Goal: Information Seeking & Learning: Understand process/instructions

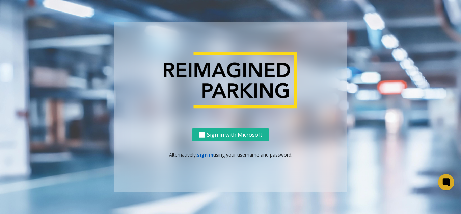
click at [203, 155] on link "sign in" at bounding box center [205, 154] width 16 height 6
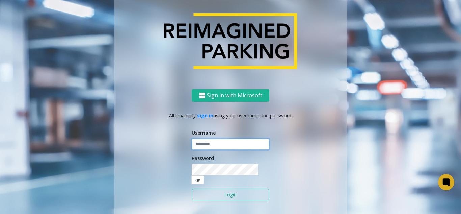
click at [209, 150] on input "text" at bounding box center [231, 143] width 78 height 11
type input "**********"
click at [240, 191] on button "Login" at bounding box center [231, 194] width 78 height 11
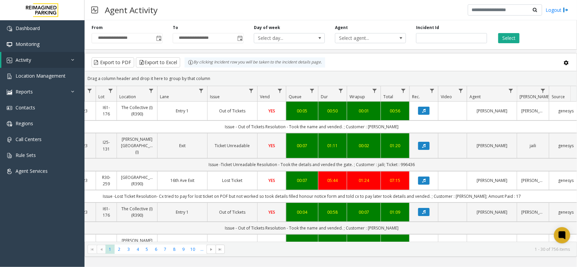
scroll to position [0, 93]
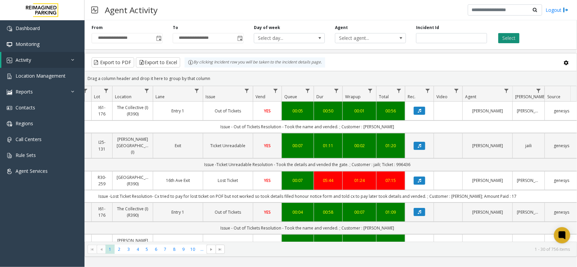
click at [461, 39] on button "Select" at bounding box center [508, 38] width 21 height 10
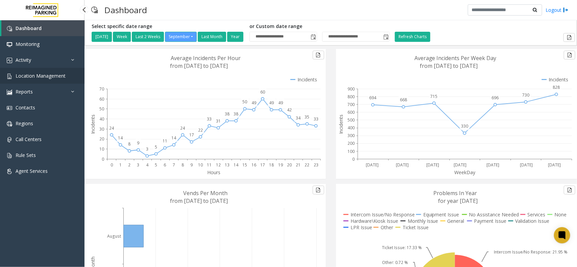
click at [61, 76] on span "Location Management" at bounding box center [41, 76] width 50 height 6
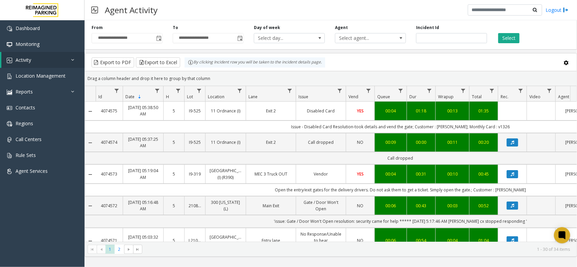
scroll to position [0, 93]
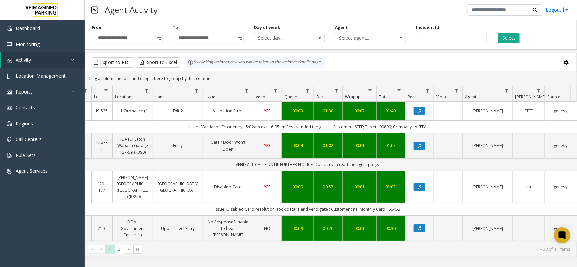
drag, startPoint x: 214, startPoint y: 81, endPoint x: 186, endPoint y: 68, distance: 30.8
click at [186, 68] on kendo-grid "Export to PDF Export to Excel By clicking Incident row you will be taken to the…" at bounding box center [330, 155] width 492 height 204
click at [209, 78] on div "Drag a column header and drop it here to group by that column" at bounding box center [330, 79] width 491 height 12
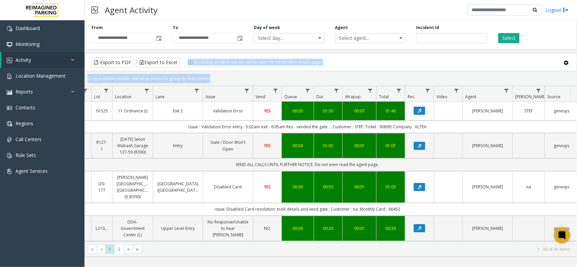
drag, startPoint x: 209, startPoint y: 78, endPoint x: 183, endPoint y: 63, distance: 30.2
click at [183, 63] on kendo-grid "Export to PDF Export to Excel By clicking Incident row you will be taken to the…" at bounding box center [330, 155] width 492 height 204
click at [212, 75] on div "Drag a column header and drop it here to group by that column" at bounding box center [330, 79] width 491 height 12
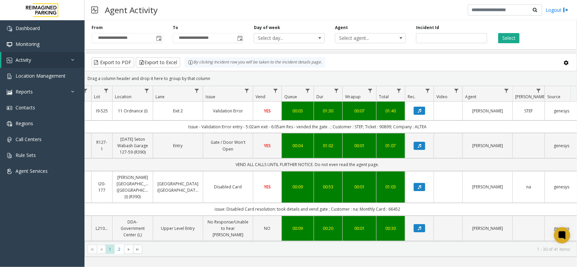
drag, startPoint x: 208, startPoint y: 77, endPoint x: 181, endPoint y: 62, distance: 31.3
click at [181, 62] on kendo-grid "Export to PDF Export to Excel By clicking Incident row you will be taken to the…" at bounding box center [330, 155] width 492 height 204
click at [213, 77] on div "Drag a column header and drop it here to group by that column" at bounding box center [330, 79] width 491 height 12
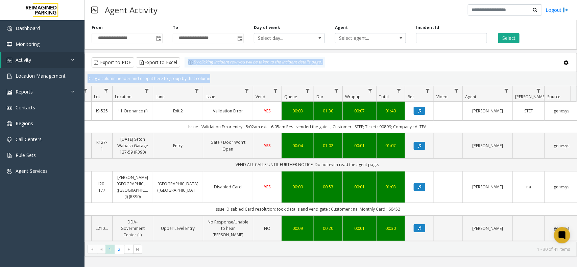
drag, startPoint x: 213, startPoint y: 77, endPoint x: 183, endPoint y: 67, distance: 31.6
click at [183, 67] on kendo-grid "Export to PDF Export to Excel By clicking Incident row you will be taken to the…" at bounding box center [330, 155] width 492 height 204
click at [210, 73] on div "Drag a column header and drop it here to group by that column" at bounding box center [330, 79] width 491 height 12
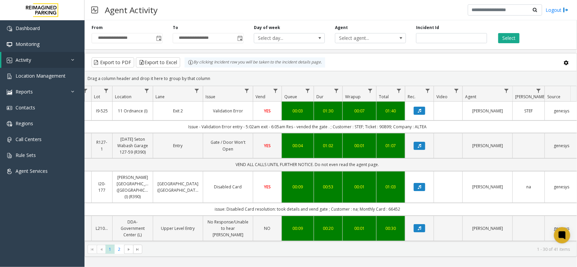
drag, startPoint x: 208, startPoint y: 78, endPoint x: 184, endPoint y: 65, distance: 26.6
click at [184, 65] on kendo-grid "Export to PDF Export to Excel By clicking Incident row you will be taken to the…" at bounding box center [330, 155] width 492 height 204
click at [205, 79] on div "Drag a column header and drop it here to group by that column" at bounding box center [330, 79] width 491 height 12
drag, startPoint x: 207, startPoint y: 79, endPoint x: 328, endPoint y: 63, distance: 122.4
click at [328, 63] on kendo-grid "Export to PDF Export to Excel By clicking Incident row you will be taken to the…" at bounding box center [330, 155] width 492 height 204
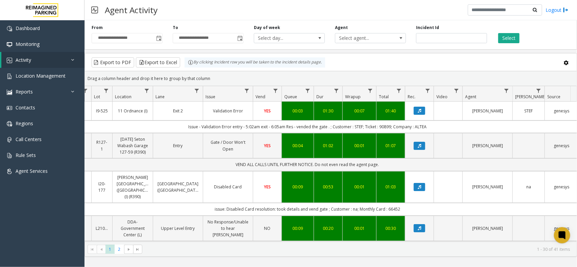
click at [328, 63] on div "Export to PDF Export to Excel By clicking Incident row you will be taken to the…" at bounding box center [210, 62] width 238 height 10
drag, startPoint x: 328, startPoint y: 63, endPoint x: 215, endPoint y: 73, distance: 113.6
click at [215, 73] on kendo-grid "Export to PDF Export to Excel By clicking Incident row you will be taken to the…" at bounding box center [330, 155] width 492 height 204
click at [409, 67] on div "Export to PDF Export to Excel By clicking Incident row you will be taken to the…" at bounding box center [331, 62] width 480 height 10
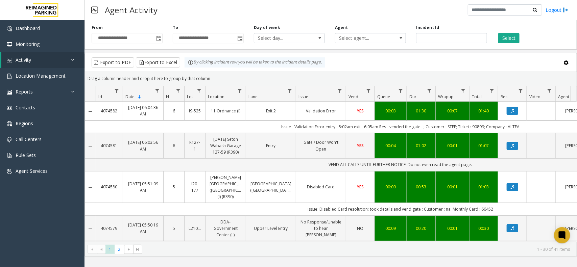
scroll to position [0, 93]
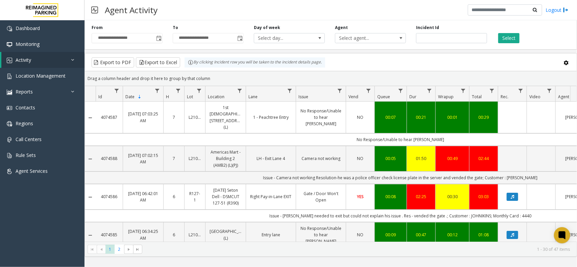
scroll to position [0, 93]
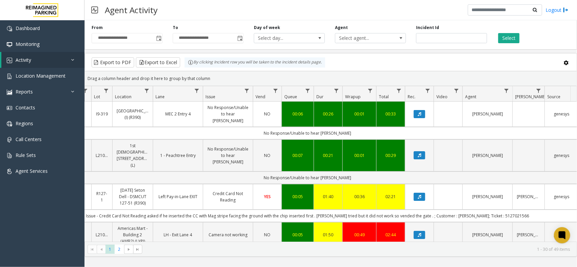
click at [384, 70] on kendo-grid-toolbar "Export to PDF Export to Excel By clicking Incident row you will be taken to the…" at bounding box center [330, 62] width 491 height 18
click at [417, 118] on button "Data table" at bounding box center [418, 114] width 11 height 8
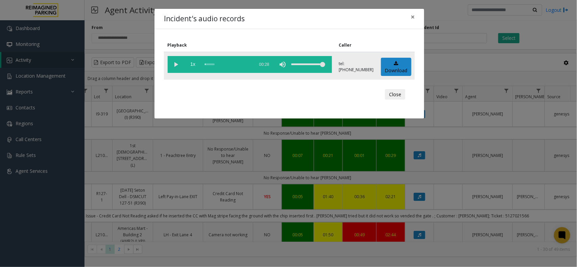
click at [175, 65] on vg-play-pause at bounding box center [176, 64] width 17 height 17
click at [411, 20] on span "×" at bounding box center [412, 16] width 4 height 9
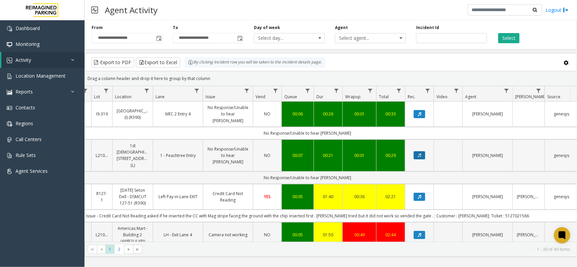
click at [418, 154] on icon "Data table" at bounding box center [418, 155] width 3 height 4
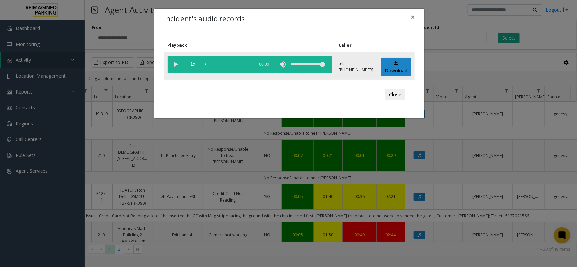
click at [174, 66] on vg-play-pause at bounding box center [176, 64] width 17 height 17
click at [413, 17] on span "×" at bounding box center [412, 16] width 4 height 9
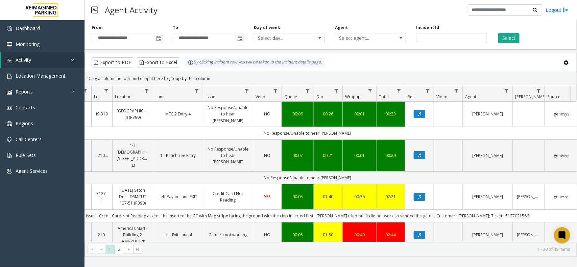
click at [368, 73] on div "Drag a column header and drop it here to group by that column" at bounding box center [330, 79] width 491 height 12
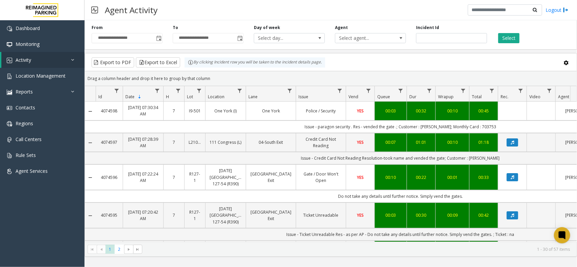
scroll to position [0, 93]
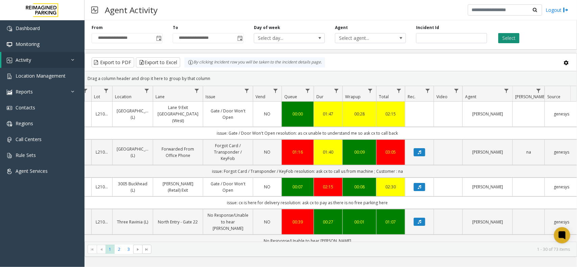
click at [510, 35] on button "Select" at bounding box center [508, 38] width 21 height 10
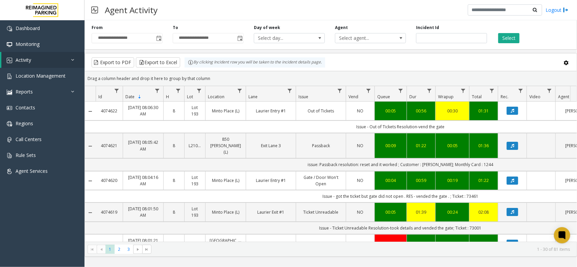
scroll to position [0, 93]
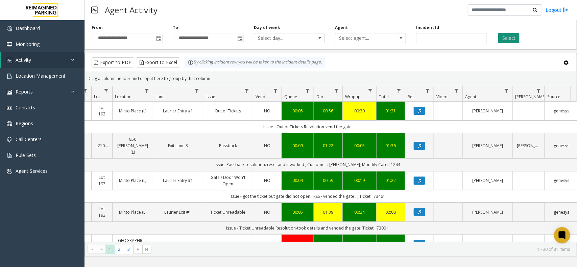
click at [513, 34] on button "Select" at bounding box center [508, 38] width 21 height 10
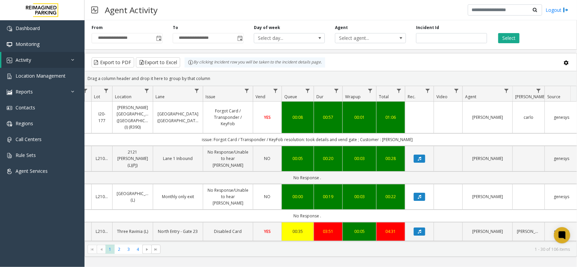
click at [521, 33] on div "Select" at bounding box center [532, 34] width 81 height 19
click at [516, 39] on button "Select" at bounding box center [508, 38] width 21 height 10
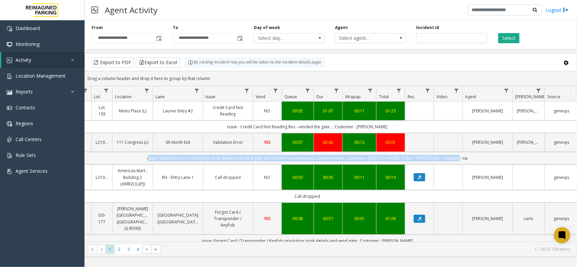
drag, startPoint x: 463, startPoint y: 158, endPoint x: 151, endPoint y: 158, distance: 311.7
click at [151, 158] on td "issue: Validation Error resolution: took details and vend gate and unable to un…" at bounding box center [307, 158] width 609 height 12
drag, startPoint x: 151, startPoint y: 158, endPoint x: 465, endPoint y: 160, distance: 313.4
click at [465, 160] on td "issue: Validation Error resolution: took details and vend gate and unable to un…" at bounding box center [307, 158] width 609 height 12
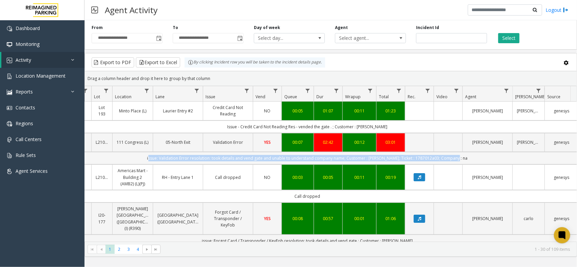
click at [465, 160] on td "issue: Validation Error resolution: took details and vend gate and unable to un…" at bounding box center [307, 158] width 609 height 12
drag, startPoint x: 472, startPoint y: 158, endPoint x: 145, endPoint y: 163, distance: 326.3
click at [149, 164] on td "issue: Validation Error resolution: took details and vend gate and unable to un…" at bounding box center [307, 158] width 609 height 12
click at [144, 162] on td "issue: Validation Error resolution: took details and vend gate and unable to un…" at bounding box center [307, 158] width 609 height 12
drag, startPoint x: 141, startPoint y: 159, endPoint x: 470, endPoint y: 158, distance: 329.3
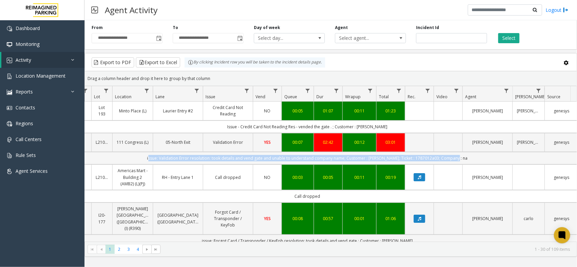
click at [470, 158] on td "issue: Validation Error resolution: took details and vend gate and unable to un…" at bounding box center [307, 158] width 609 height 12
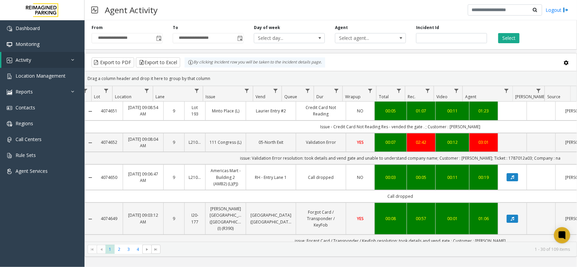
scroll to position [0, 93]
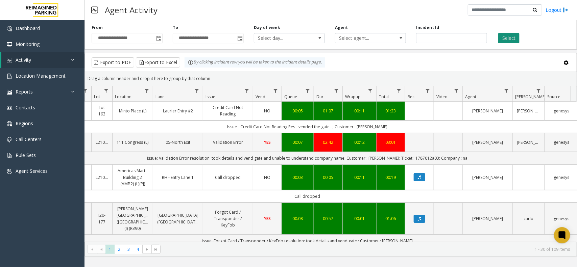
click at [505, 39] on button "Select" at bounding box center [508, 38] width 21 height 10
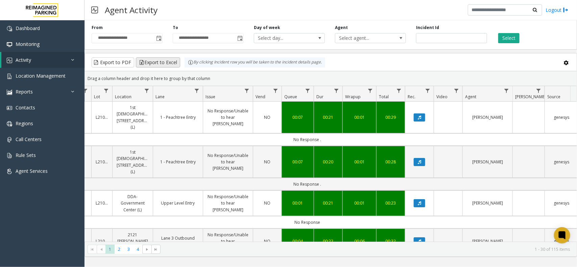
drag, startPoint x: 213, startPoint y: 75, endPoint x: 178, endPoint y: 63, distance: 36.3
click at [178, 63] on kendo-grid "Export to PDF Export to Excel By clicking Incident row you will be taken to the…" at bounding box center [330, 155] width 492 height 204
click at [243, 78] on div "Drag a column header and drop it here to group by that column" at bounding box center [330, 79] width 491 height 12
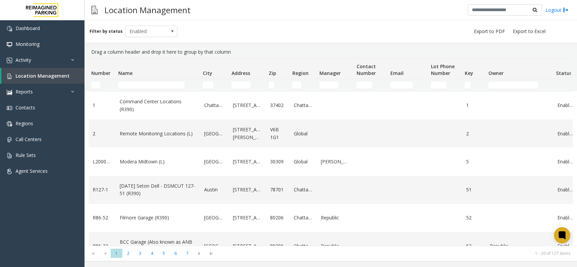
click at [156, 86] on input "Name Filter" at bounding box center [151, 85] width 66 height 7
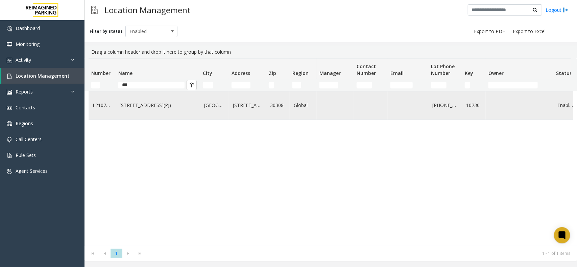
type input "***"
click at [173, 109] on link "[STREET_ADDRESS](PJ)" at bounding box center [158, 105] width 76 height 7
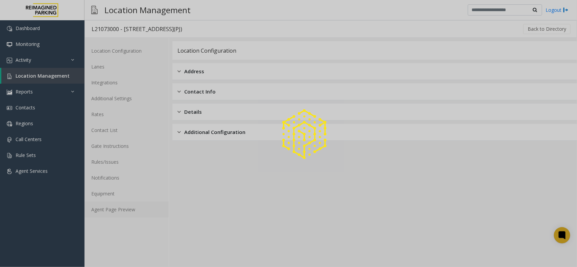
click at [127, 212] on link "Agent Page Preview" at bounding box center [126, 210] width 84 height 16
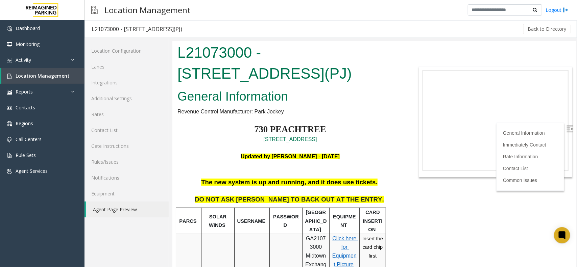
scroll to position [84, 0]
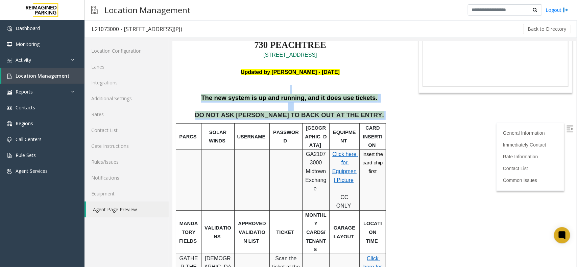
drag, startPoint x: 359, startPoint y: 118, endPoint x: 211, endPoint y: 85, distance: 151.8
click at [206, 92] on p at bounding box center [289, 89] width 225 height 9
drag, startPoint x: 206, startPoint y: 96, endPoint x: 356, endPoint y: 117, distance: 151.1
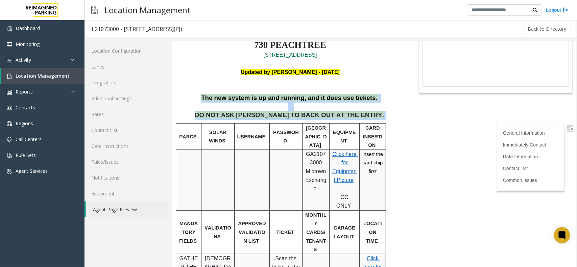
click at [358, 117] on p "DO NOT ASK [PERSON_NAME] TO BACK OUT AT THE ENTRY." at bounding box center [289, 115] width 225 height 9
drag, startPoint x: 359, startPoint y: 117, endPoint x: 184, endPoint y: 90, distance: 177.0
click at [198, 87] on p at bounding box center [289, 89] width 225 height 9
drag, startPoint x: 207, startPoint y: 94, endPoint x: 355, endPoint y: 114, distance: 149.9
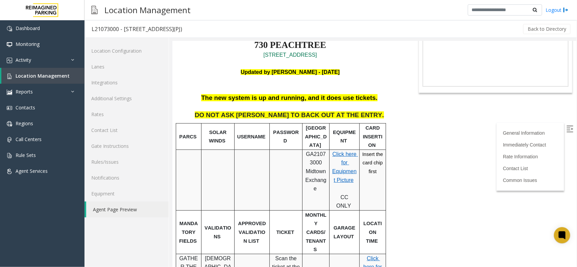
click at [383, 114] on span at bounding box center [384, 114] width 2 height 7
click at [51, 75] on span "Location Management" at bounding box center [43, 76] width 54 height 6
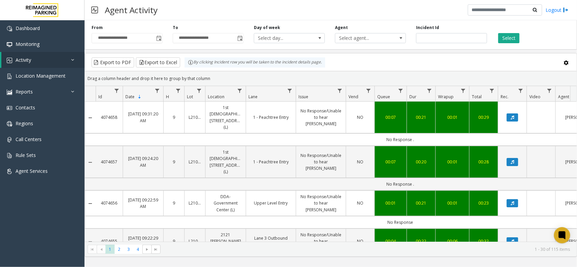
scroll to position [0, 93]
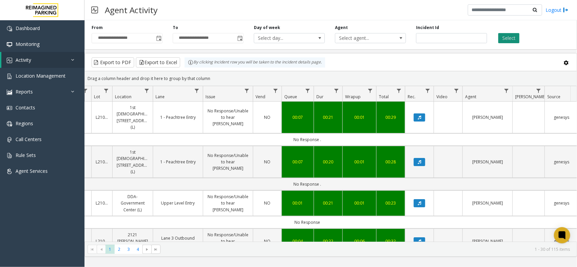
click at [510, 39] on button "Select" at bounding box center [508, 38] width 21 height 10
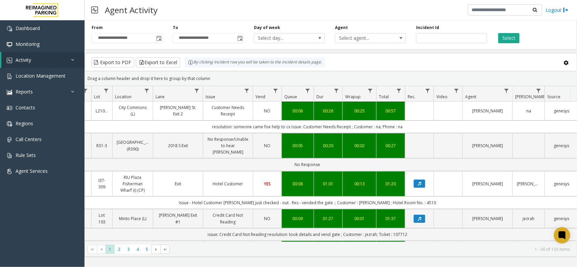
click at [506, 32] on div "Select" at bounding box center [532, 34] width 81 height 19
click at [507, 33] on button "Select" at bounding box center [508, 38] width 21 height 10
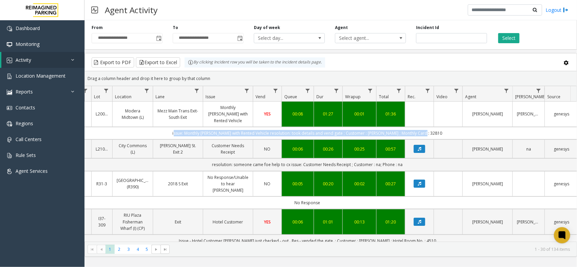
drag, startPoint x: 448, startPoint y: 129, endPoint x: 162, endPoint y: 127, distance: 285.4
click at [162, 127] on td "issue: Monthly [PERSON_NAME] with Rented Vehicle resolution: took details and v…" at bounding box center [307, 133] width 609 height 12
drag, startPoint x: 162, startPoint y: 127, endPoint x: 439, endPoint y: 128, distance: 277.0
click at [439, 128] on td "issue: Monthly [PERSON_NAME] with Rented Vehicle resolution: took details and v…" at bounding box center [307, 133] width 609 height 12
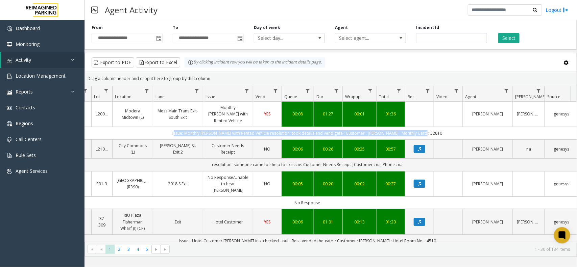
click at [439, 128] on td "issue: Monthly [PERSON_NAME] with Rented Vehicle resolution: took details and v…" at bounding box center [307, 133] width 609 height 12
drag, startPoint x: 441, startPoint y: 125, endPoint x: 164, endPoint y: 130, distance: 277.3
click at [164, 130] on td "issue: Monthly [PERSON_NAME] with Rented Vehicle resolution: took details and v…" at bounding box center [307, 133] width 609 height 12
click at [168, 127] on td "issue: Monthly [PERSON_NAME] with Rented Vehicle resolution: took details and v…" at bounding box center [307, 133] width 609 height 12
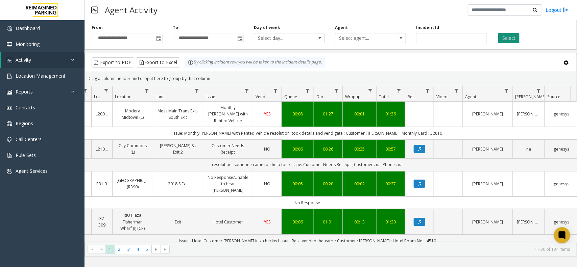
click at [501, 41] on button "Select" at bounding box center [508, 38] width 21 height 10
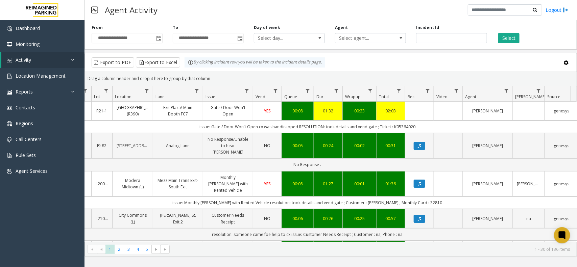
drag, startPoint x: 419, startPoint y: 133, endPoint x: 182, endPoint y: 132, distance: 237.1
click at [183, 132] on td "issue: Gate / Door Won't Open cx was handicapped RESOLUTION: took details and v…" at bounding box center [307, 127] width 609 height 12
click at [182, 132] on td "issue: Gate / Door Won't Open cx was handicapped RESOLUTION: took details and v…" at bounding box center [307, 127] width 609 height 12
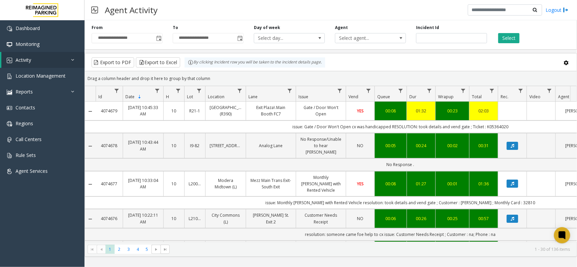
scroll to position [0, 93]
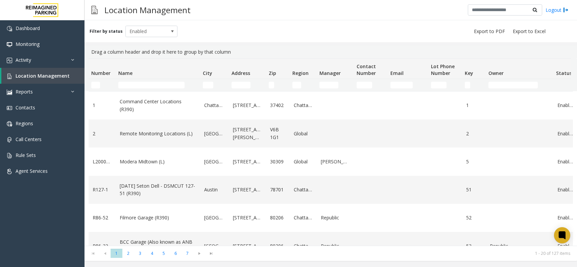
click at [122, 86] on input "Name Filter" at bounding box center [151, 85] width 66 height 7
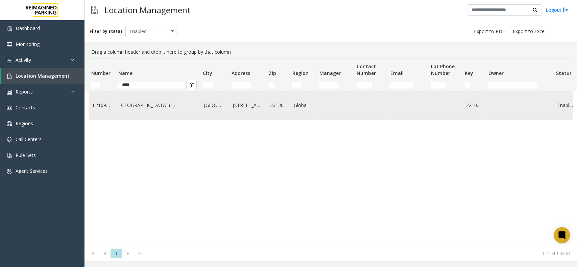
type input "****"
click at [153, 108] on link "[GEOGRAPHIC_DATA] (L)" at bounding box center [158, 105] width 76 height 7
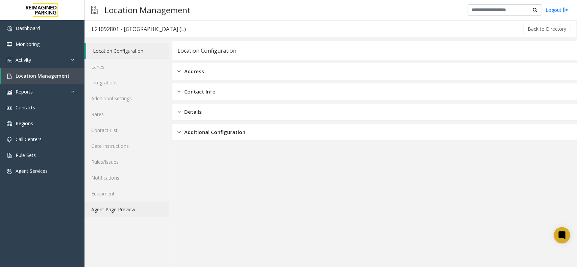
click at [134, 206] on link "Agent Page Preview" at bounding box center [126, 210] width 84 height 16
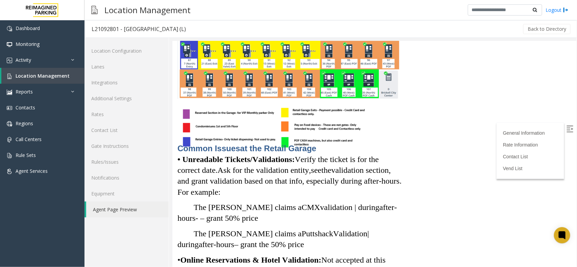
scroll to position [1224, 0]
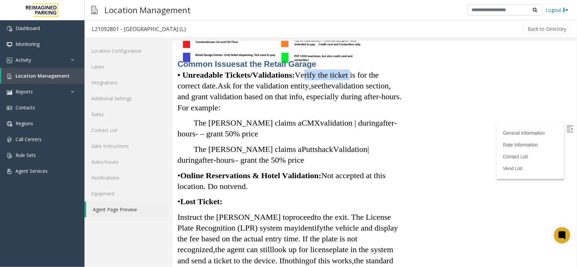
drag, startPoint x: 307, startPoint y: 109, endPoint x: 357, endPoint y: 109, distance: 49.7
click at [357, 90] on span "Verify the ticket is for the correct date." at bounding box center [277, 80] width 201 height 20
click at [228, 90] on span "Ask for the validation entity" at bounding box center [263, 85] width 92 height 9
drag, startPoint x: 221, startPoint y: 116, endPoint x: 299, endPoint y: 116, distance: 77.7
click at [297, 90] on span "Ask for the validation entity" at bounding box center [263, 85] width 92 height 9
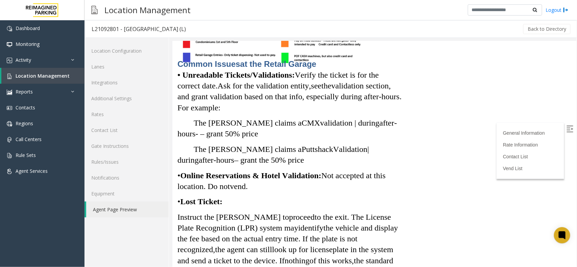
click at [309, 90] on span "Ask for the validation entity" at bounding box center [263, 85] width 92 height 9
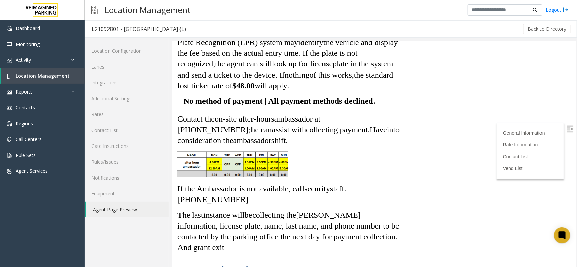
scroll to position [1393, 0]
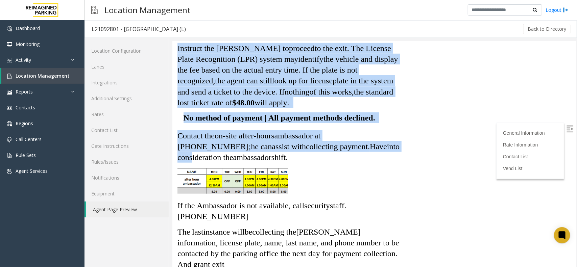
drag, startPoint x: 178, startPoint y: 59, endPoint x: 343, endPoint y: 182, distance: 205.9
click at [343, 182] on div "[GEOGRAPHIC_DATA] – Parking Operations Guide General Information • Garage Hours…" at bounding box center [289, 131] width 225 height 2819
click at [343, 163] on p "Contact the on-site after-hours ambassador at [PHONE_NUMBER] ; he can assist wi…" at bounding box center [289, 146] width 225 height 33
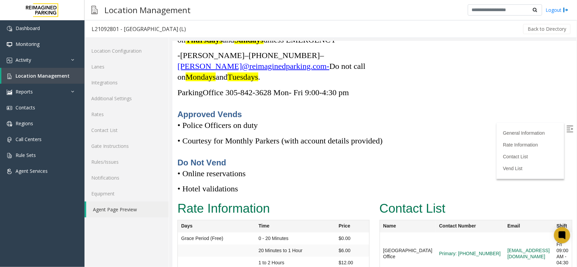
scroll to position [2786, 0]
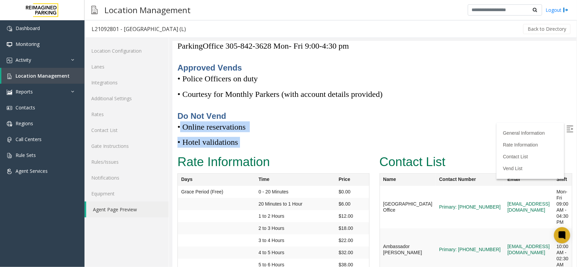
drag, startPoint x: 249, startPoint y: 167, endPoint x: 181, endPoint y: 141, distance: 72.6
click at [289, 132] on p "• Online reservations" at bounding box center [289, 126] width 225 height 11
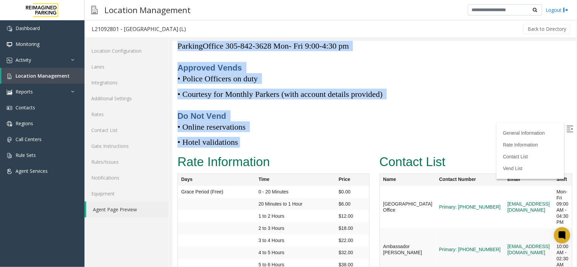
drag, startPoint x: 194, startPoint y: 155, endPoint x: 149, endPoint y: 154, distance: 45.3
click at [260, 132] on p "• Online reservations" at bounding box center [289, 126] width 225 height 11
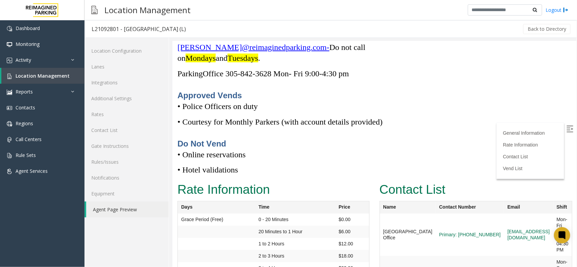
scroll to position [2744, 0]
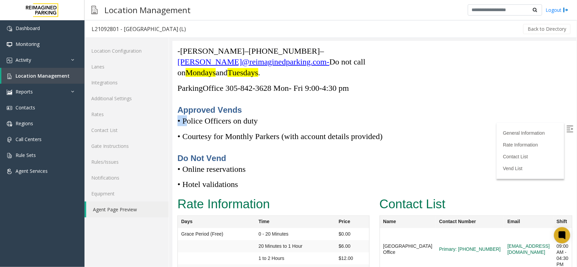
drag, startPoint x: 185, startPoint y: 139, endPoint x: 259, endPoint y: 131, distance: 74.8
click at [260, 115] on p "Approved Vends" at bounding box center [289, 109] width 225 height 11
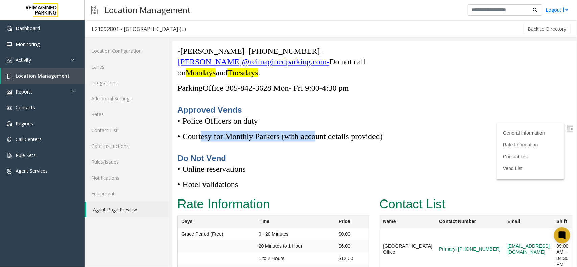
drag, startPoint x: 208, startPoint y: 157, endPoint x: 321, endPoint y: 153, distance: 113.2
click at [321, 141] on span "• Courtesy for Monthly Parkers (with account details provided)" at bounding box center [279, 136] width 205 height 9
click at [336, 126] on p "• Police Officers on duty" at bounding box center [289, 120] width 225 height 11
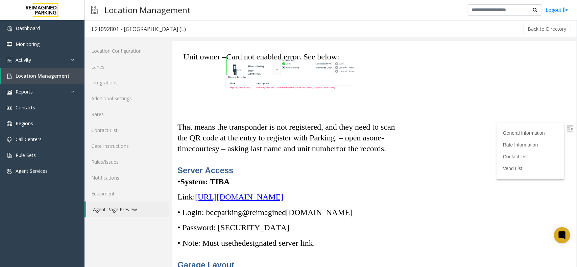
scroll to position [2153, 0]
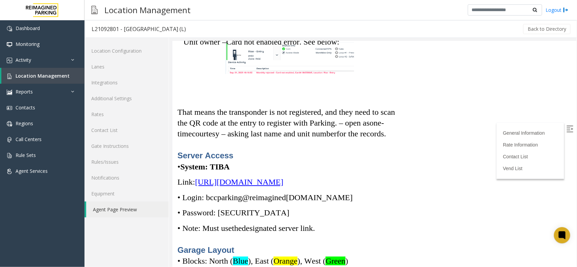
click at [253, 186] on span "[URL][DOMAIN_NAME]" at bounding box center [239, 181] width 88 height 9
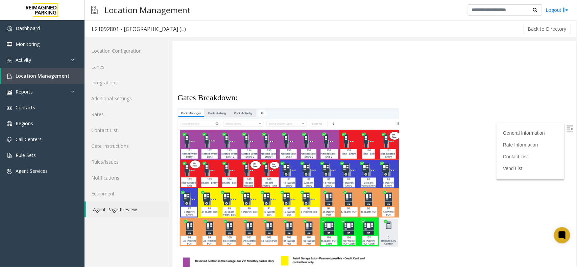
scroll to position [929, 0]
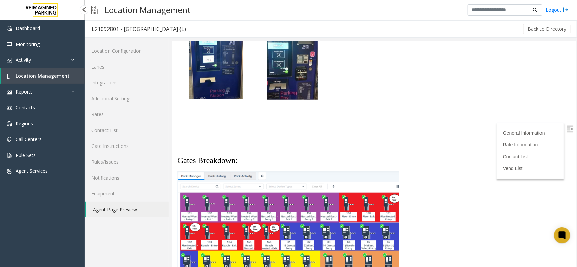
click at [70, 73] on link "Location Management" at bounding box center [42, 76] width 83 height 16
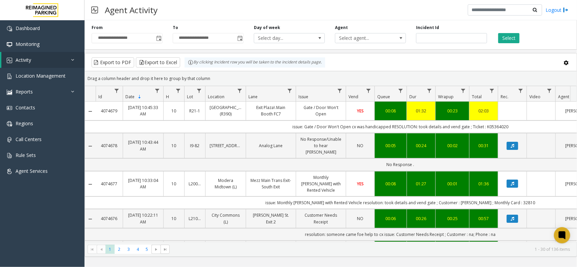
scroll to position [0, 93]
